Goal: Task Accomplishment & Management: Manage account settings

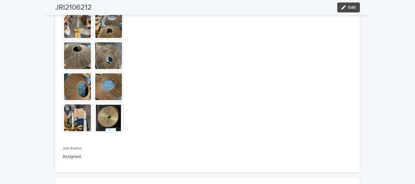
scroll to position [536, 0]
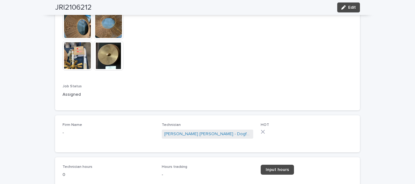
click at [112, 41] on img at bounding box center [109, 56] width 30 height 30
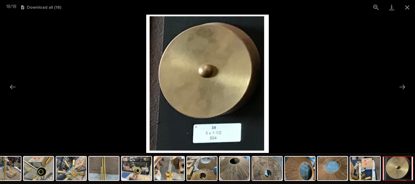
click at [406, 9] on button "Close gallery" at bounding box center [407, 7] width 16 height 15
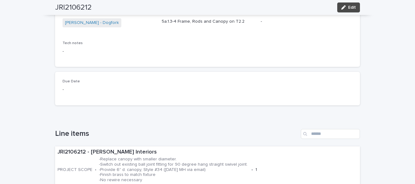
scroll to position [104, 0]
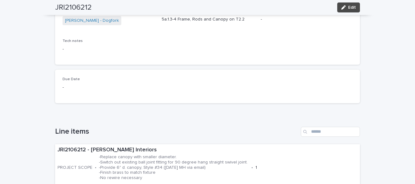
click at [352, 7] on span "Edit" at bounding box center [352, 7] width 8 height 4
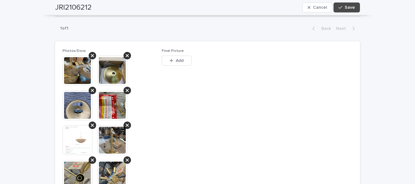
scroll to position [289, 0]
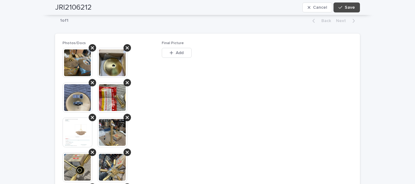
click at [174, 48] on button "Add" at bounding box center [177, 53] width 30 height 10
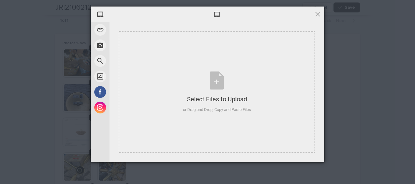
click at [213, 95] on div "Select Files to Upload" at bounding box center [217, 99] width 68 height 9
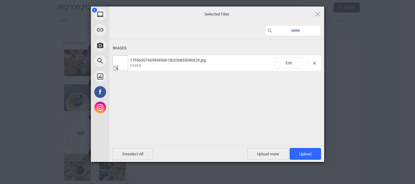
click at [301, 156] on span "Upload 1" at bounding box center [305, 154] width 12 height 5
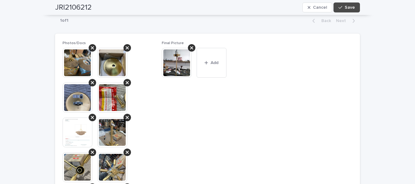
click at [353, 12] on div "JRI2106212 Cancel Save" at bounding box center [207, 7] width 305 height 15
click at [351, 12] on button "Save" at bounding box center [346, 7] width 26 height 10
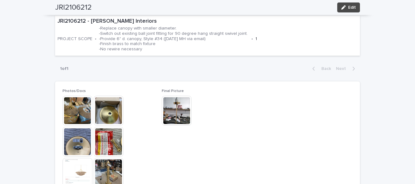
scroll to position [233, 0]
click at [184, 42] on p "-Replace canopy with smaller diameter. -Switch out existing ball joint fitting …" at bounding box center [174, 39] width 150 height 26
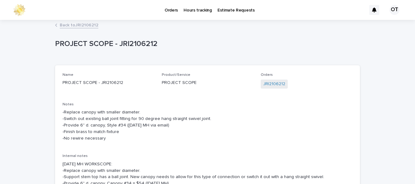
click at [171, 9] on p "Orders" at bounding box center [171, 6] width 13 height 13
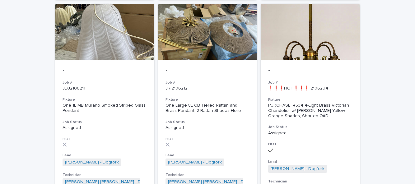
scroll to position [275, 0]
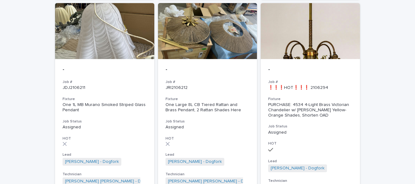
click at [229, 65] on div "-" at bounding box center [207, 69] width 84 height 8
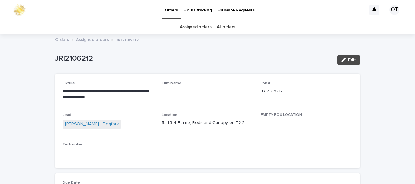
click at [201, 28] on link "Assigned orders" at bounding box center [195, 27] width 31 height 15
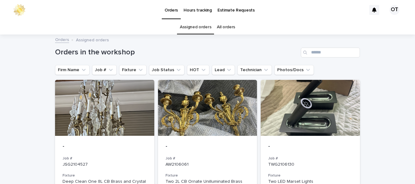
click at [228, 135] on div at bounding box center [207, 108] width 99 height 56
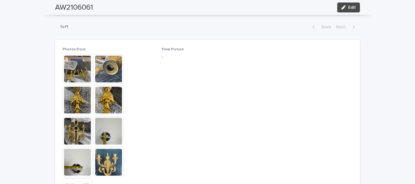
scroll to position [309, 0]
click at [109, 117] on img at bounding box center [109, 132] width 30 height 30
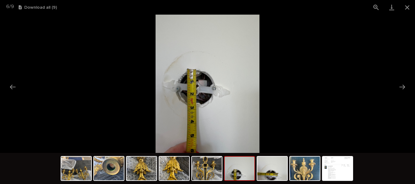
click at [274, 170] on img at bounding box center [272, 169] width 30 height 24
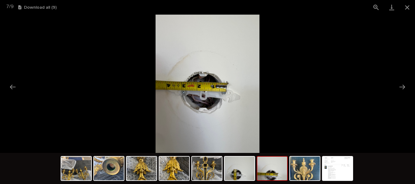
click at [304, 166] on img at bounding box center [305, 169] width 30 height 24
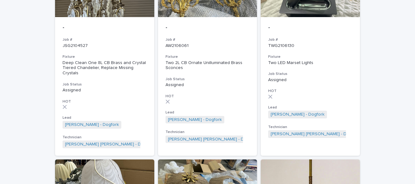
scroll to position [119, 0]
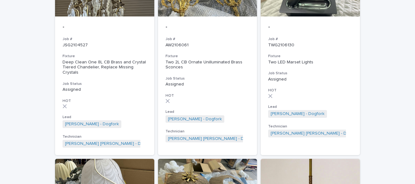
click at [236, 162] on div at bounding box center [207, 187] width 99 height 56
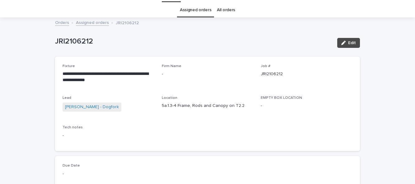
scroll to position [18, 0]
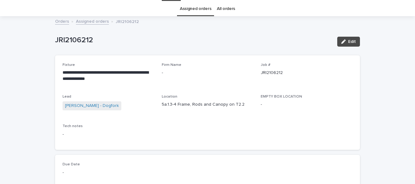
click at [219, 166] on div "Due Date -" at bounding box center [207, 171] width 305 height 33
click at [355, 40] on span "Edit" at bounding box center [352, 42] width 8 height 4
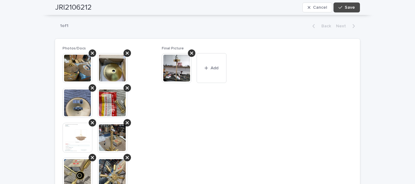
scroll to position [284, 0]
click at [190, 50] on icon at bounding box center [191, 52] width 3 height 5
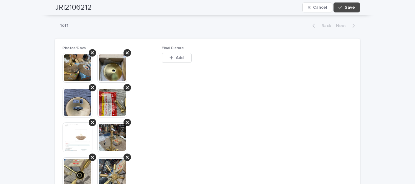
click at [181, 56] on span "Add" at bounding box center [180, 58] width 8 height 4
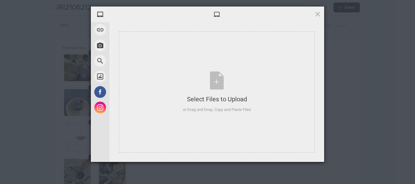
click at [181, 121] on div "Select Files to Upload or Drag and Drop, Copy and Paste Files" at bounding box center [217, 91] width 196 height 121
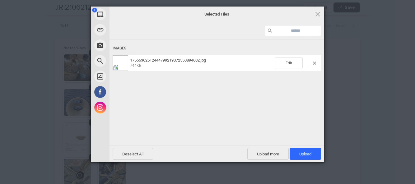
click at [2, 130] on div "1 My Device Link (URL) Take Photo Web Search Unsplash Facebook Instagram Select…" at bounding box center [207, 92] width 415 height 184
click at [311, 156] on span "Upload 1" at bounding box center [305, 154] width 31 height 12
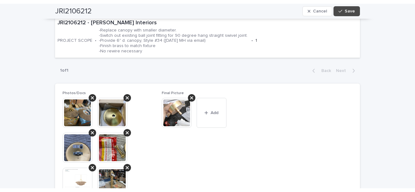
scroll to position [243, 0]
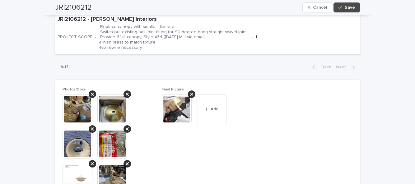
click at [208, 94] on button "Add" at bounding box center [212, 109] width 30 height 30
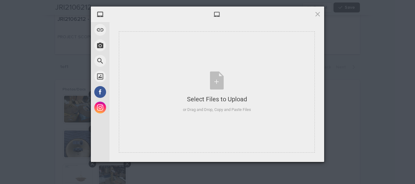
click at [201, 131] on div "Select Files to Upload or Drag and Drop, Copy and Paste Files" at bounding box center [217, 91] width 196 height 121
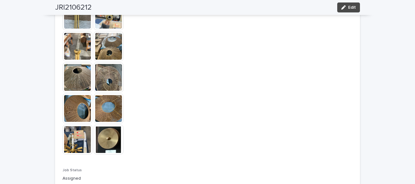
scroll to position [536, 0]
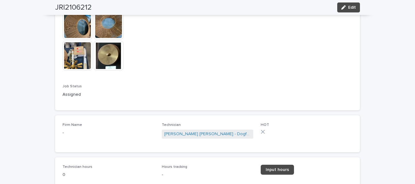
click at [354, 8] on span "Edit" at bounding box center [352, 7] width 8 height 4
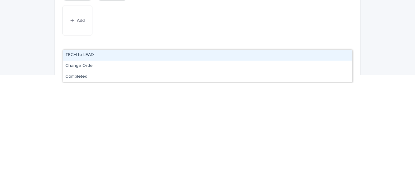
scroll to position [0, 0]
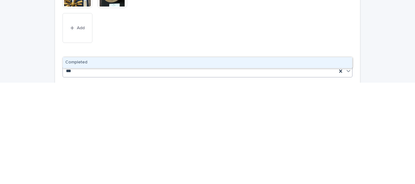
click at [252, 159] on div "Completed" at bounding box center [207, 164] width 289 height 11
type input "***"
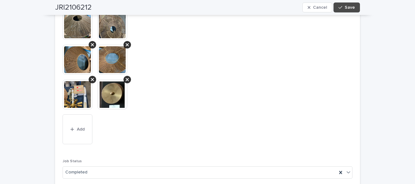
scroll to position [617, 0]
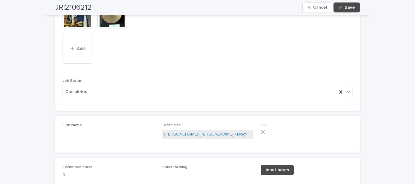
click at [280, 165] on link "Input hours" at bounding box center [277, 170] width 33 height 10
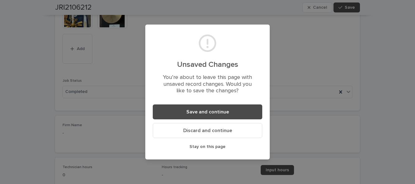
click at [247, 105] on button "Save and continue" at bounding box center [208, 112] width 110 height 15
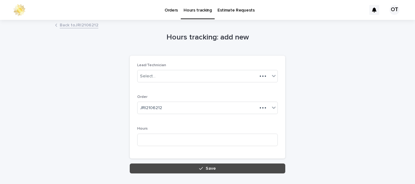
scroll to position [42, 0]
click at [152, 134] on input at bounding box center [207, 140] width 141 height 12
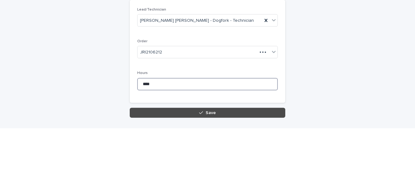
type input "****"
click at [212, 164] on button "Save" at bounding box center [208, 169] width 156 height 10
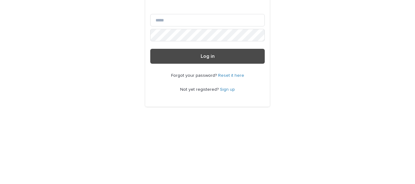
click at [203, 99] on input "Email" at bounding box center [207, 92] width 114 height 12
type input "**********"
click at [150, 121] on button "Log in" at bounding box center [207, 128] width 114 height 15
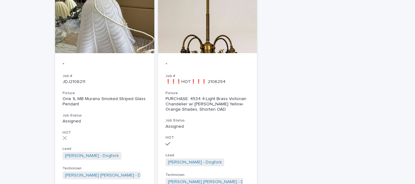
scroll to position [279, 0]
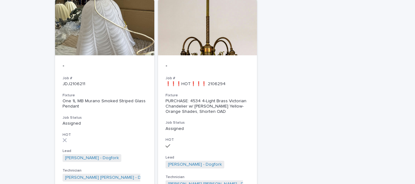
click at [207, 162] on link "[PERSON_NAME] - Dogfork" at bounding box center [195, 164] width 54 height 5
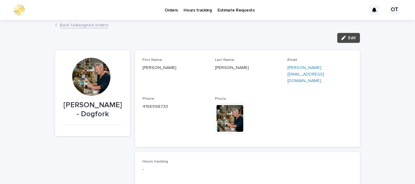
click at [171, 11] on p "Orders" at bounding box center [171, 6] width 13 height 13
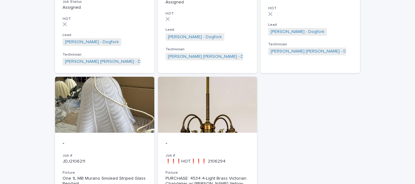
scroll to position [289, 0]
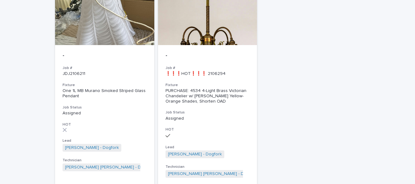
click at [231, 137] on div "- Job # ❗❗❗HOT❗❗❗ 2106294 Fixture PURCHASE: 4534 4-Light Brass Victorian Chande…" at bounding box center [207, 115] width 99 height 140
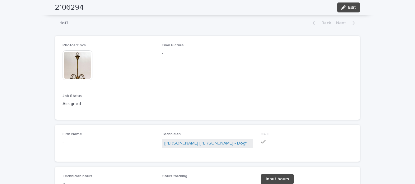
scroll to position [312, 0]
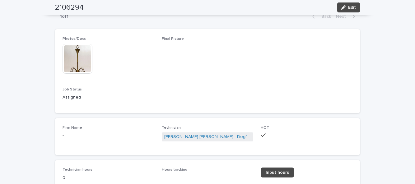
click at [73, 44] on img at bounding box center [78, 59] width 30 height 30
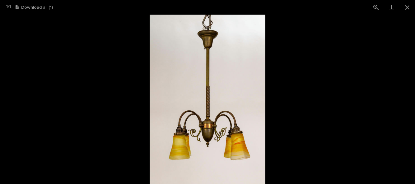
click at [409, 8] on button "Close gallery" at bounding box center [407, 7] width 16 height 15
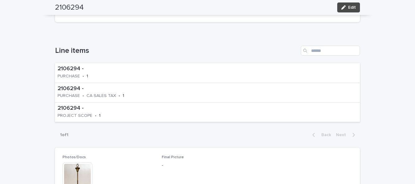
scroll to position [194, 0]
click at [188, 102] on div "2106294 - PROJECT SCOPE • 1" at bounding box center [207, 112] width 305 height 20
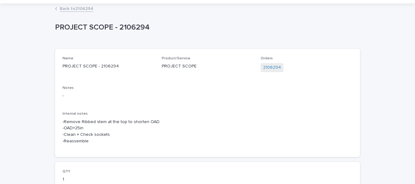
scroll to position [16, 0]
click at [261, 112] on p "Internal notes" at bounding box center [208, 114] width 290 height 4
click at [270, 112] on p "Internal notes" at bounding box center [208, 114] width 290 height 4
click at [275, 85] on div "Name PROJECT SCOPE - 2106294 Product/Service PROJECT SCOPE Orders 2106294 Notes…" at bounding box center [208, 103] width 290 height 93
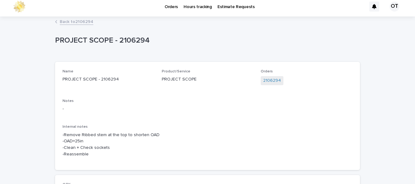
scroll to position [0, 0]
